Goal: Task Accomplishment & Management: Manage account settings

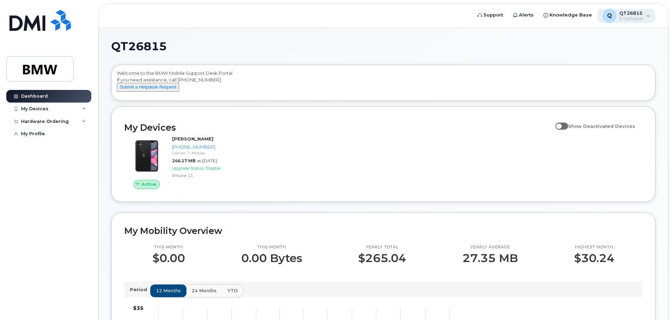
click at [647, 16] on div "Q QT26815 Employee" at bounding box center [626, 16] width 58 height 14
click at [477, 46] on h1 "QT26815" at bounding box center [381, 46] width 540 height 11
click at [84, 108] on icon at bounding box center [84, 109] width 4 height 4
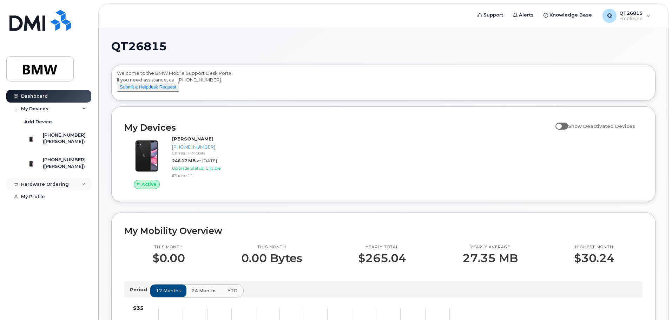
click at [76, 191] on div "Hardware Ordering" at bounding box center [48, 184] width 85 height 13
click at [85, 191] on div "Hardware Ordering" at bounding box center [48, 184] width 85 height 13
click at [31, 199] on div "My Profile" at bounding box center [33, 197] width 24 height 6
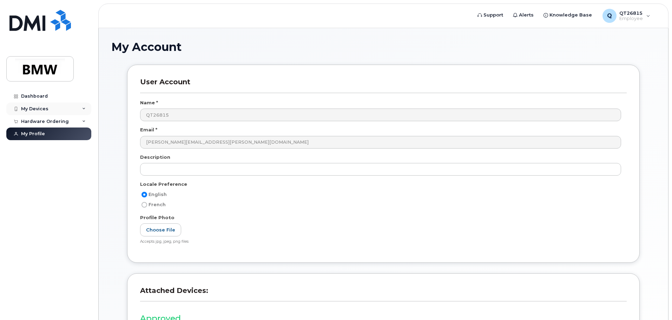
click at [85, 108] on icon at bounding box center [84, 109] width 4 height 4
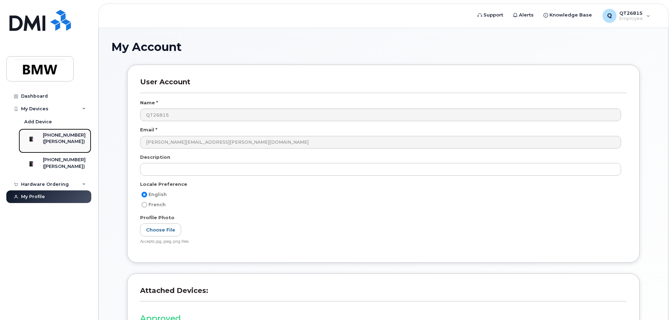
click at [64, 144] on div "([PERSON_NAME])" at bounding box center [64, 141] width 43 height 6
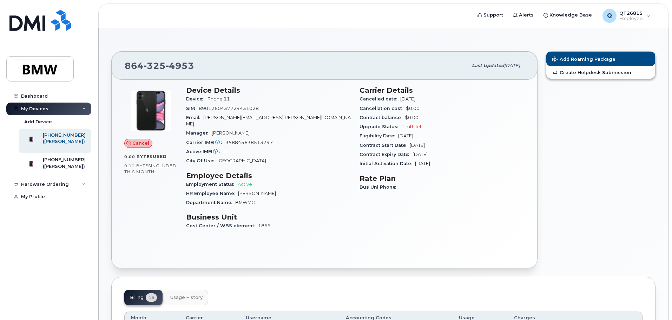
click at [618, 170] on div "Add Roaming Package Create Helpdesk Submission" at bounding box center [600, 159] width 118 height 225
click at [53, 230] on div "Dashboard My Devices Add Device 864-325-4953 (Leticia Cureton) 864-678-0110 (MI…" at bounding box center [49, 199] width 87 height 219
click at [61, 170] on div "([PERSON_NAME])" at bounding box center [64, 166] width 43 height 6
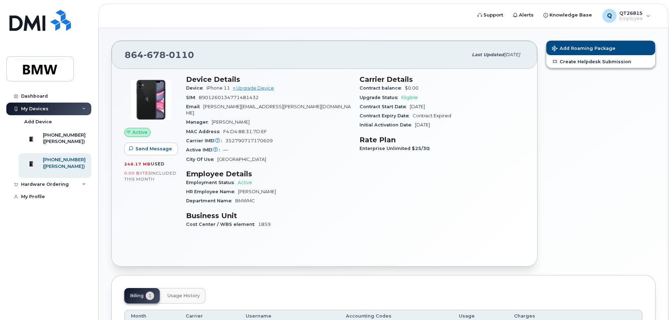
scroll to position [9, 0]
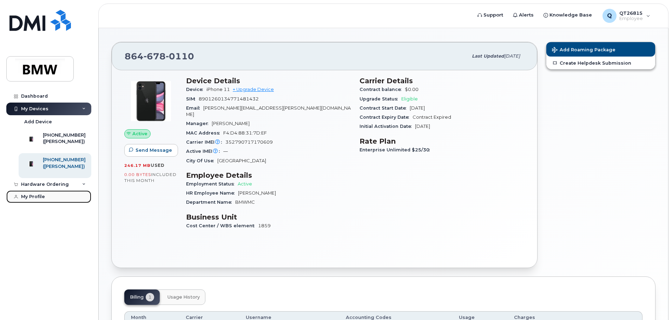
click at [37, 199] on div "My Profile" at bounding box center [33, 197] width 24 height 6
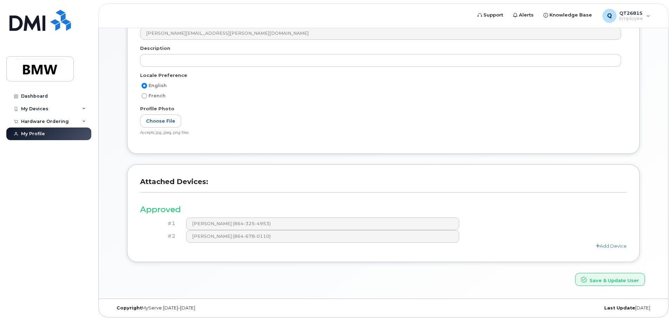
scroll to position [110, 0]
click at [606, 245] on link "Add Device" at bounding box center [611, 245] width 31 height 6
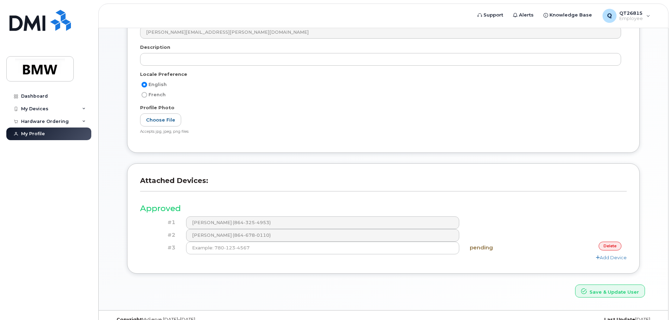
click at [604, 245] on link "delete" at bounding box center [609, 245] width 23 height 9
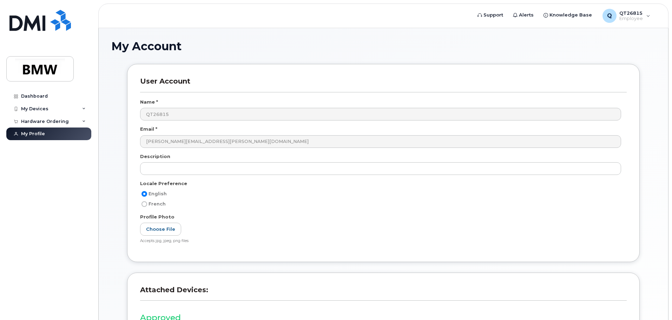
scroll to position [0, 0]
click at [36, 96] on div "Dashboard" at bounding box center [34, 96] width 27 height 6
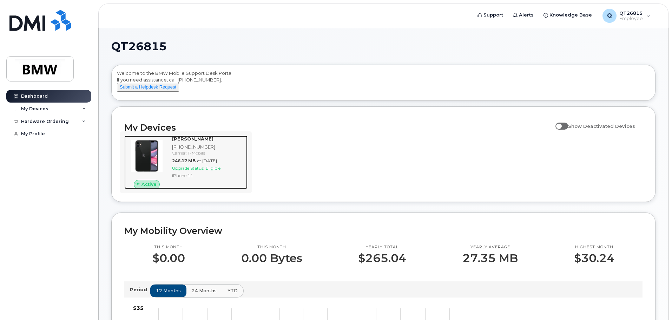
click at [198, 141] on strong "MIKE DANIEL" at bounding box center [192, 139] width 41 height 6
